Goal: Information Seeking & Learning: Check status

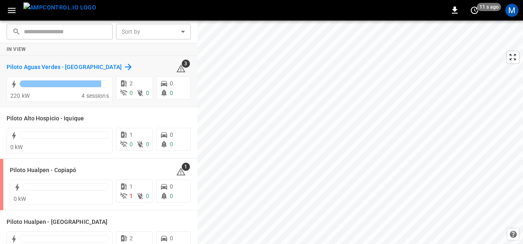
click at [91, 65] on h6 "Piloto Aguas Verdes - Antofagasta" at bounding box center [64, 67] width 115 height 9
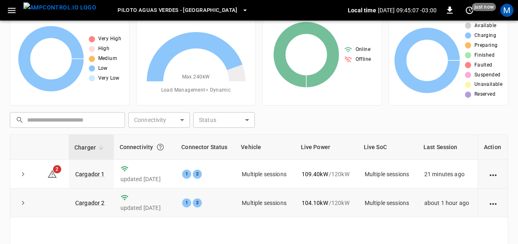
scroll to position [41, 0]
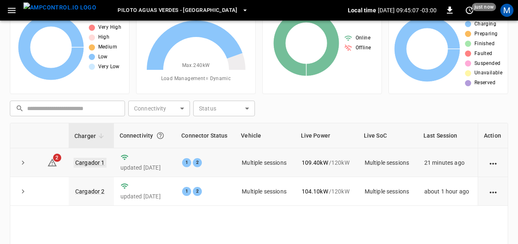
click at [88, 159] on link "Cargador 1" at bounding box center [90, 163] width 33 height 10
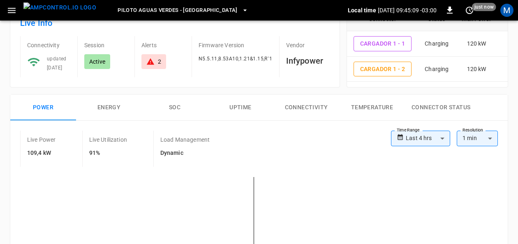
scroll to position [123, 0]
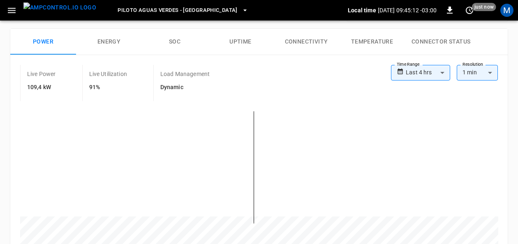
click at [180, 43] on button "SOC" at bounding box center [175, 42] width 66 height 26
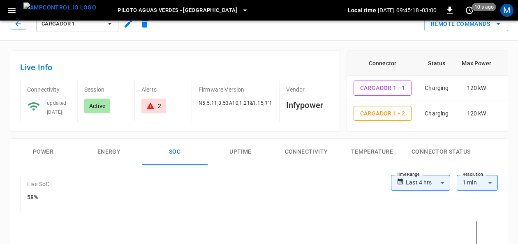
scroll to position [0, 0]
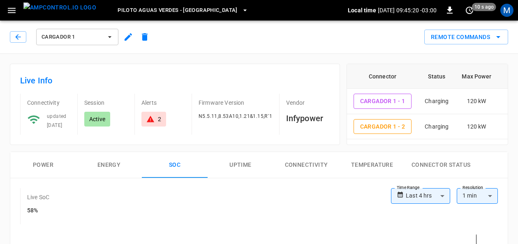
click at [109, 37] on icon "button" at bounding box center [109, 37] width 3 height 2
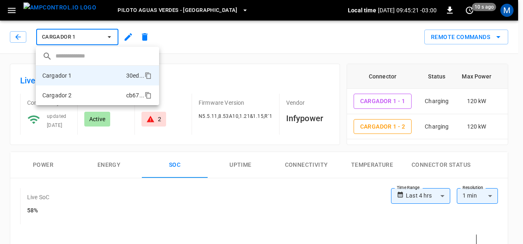
click at [78, 96] on li "Cargador 2 cb67 ..." at bounding box center [97, 95] width 123 height 20
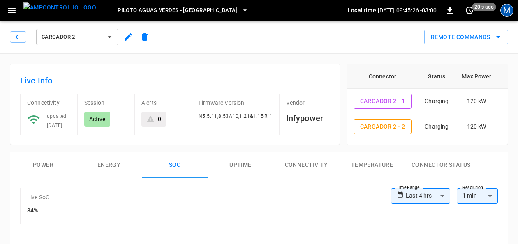
click at [512, 12] on div "M" at bounding box center [506, 10] width 13 height 13
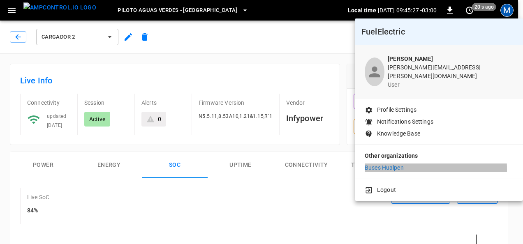
click at [400, 164] on p "Buses Hualpen" at bounding box center [384, 168] width 39 height 9
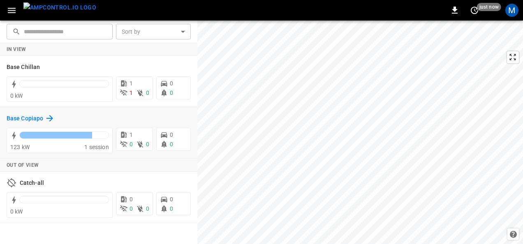
click at [35, 120] on h6 "Base Copiapo" at bounding box center [25, 118] width 37 height 9
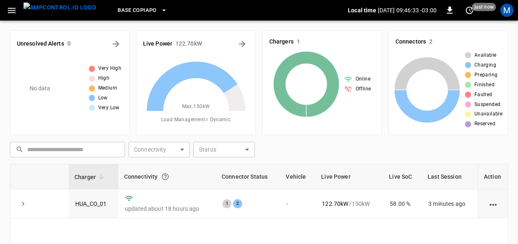
drag, startPoint x: 96, startPoint y: 202, endPoint x: 240, endPoint y: 9, distance: 240.3
click at [96, 202] on link "HUA_CO_01" at bounding box center [90, 204] width 31 height 7
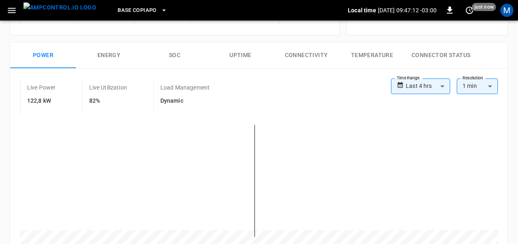
scroll to position [135, 0]
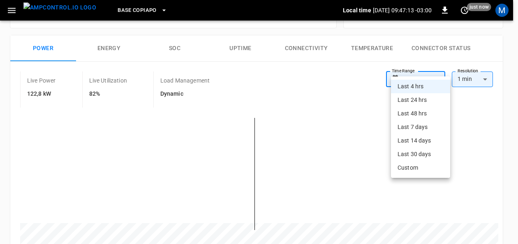
click at [445, 69] on body "**********" at bounding box center [259, 233] width 518 height 737
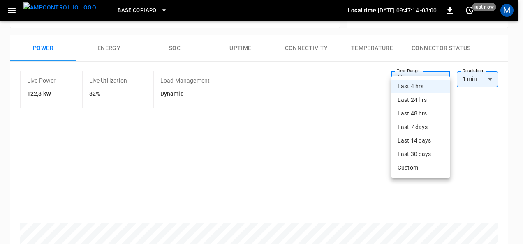
click at [423, 99] on li "Last 24 hrs" at bounding box center [420, 100] width 59 height 14
type input "**********"
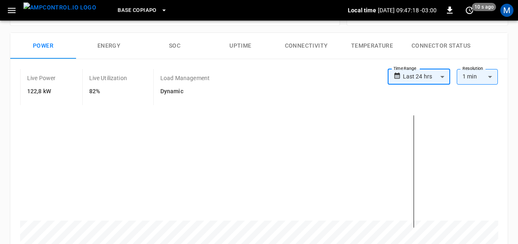
scroll to position [136, 0]
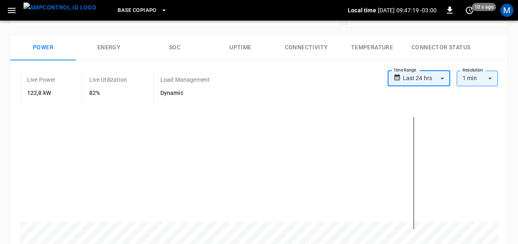
click at [179, 35] on button "SOC" at bounding box center [175, 48] width 66 height 26
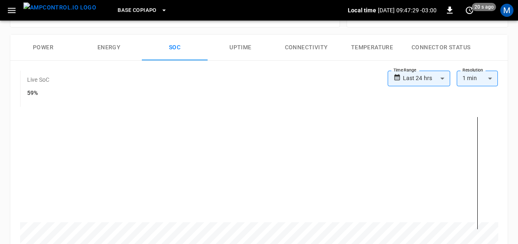
scroll to position [0, 0]
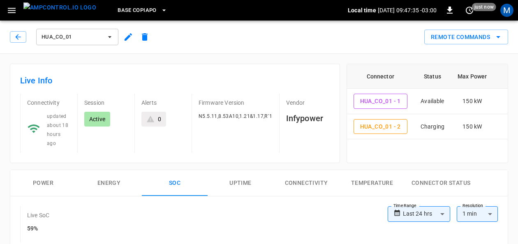
click at [316, 170] on button "Connectivity" at bounding box center [306, 183] width 66 height 26
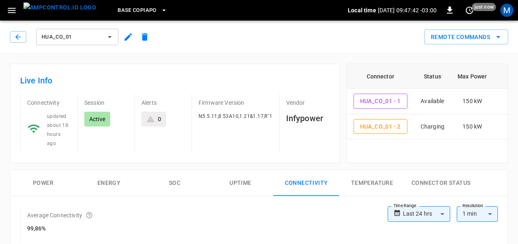
click at [174, 173] on button "SOC" at bounding box center [175, 183] width 66 height 26
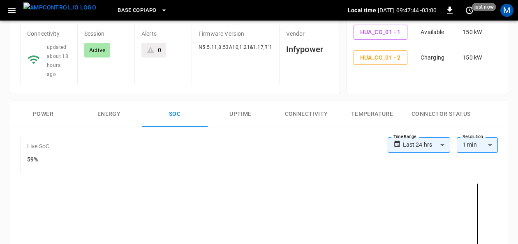
scroll to position [82, 0]
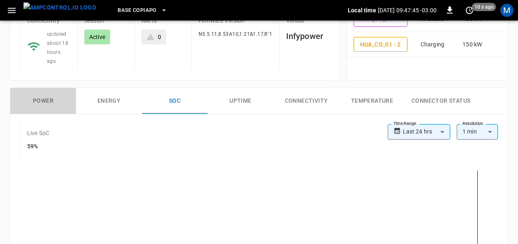
click at [52, 88] on button "Power" at bounding box center [43, 101] width 66 height 26
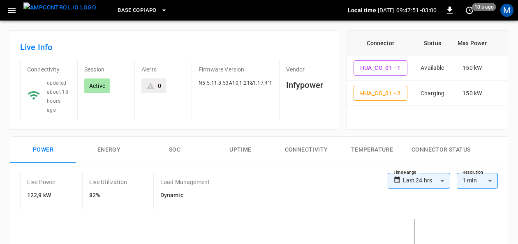
scroll to position [0, 0]
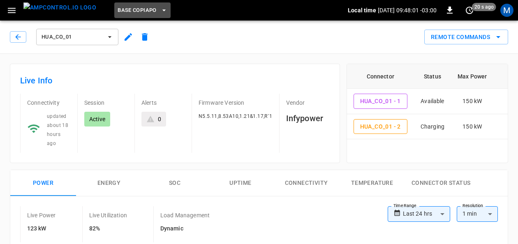
click at [160, 12] on icon "button" at bounding box center [164, 10] width 8 height 8
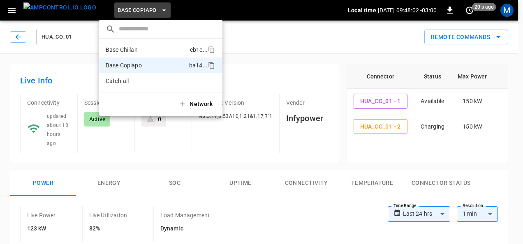
click at [141, 47] on p "Base Chillan" at bounding box center [146, 50] width 81 height 8
